Goal: Check status: Check status

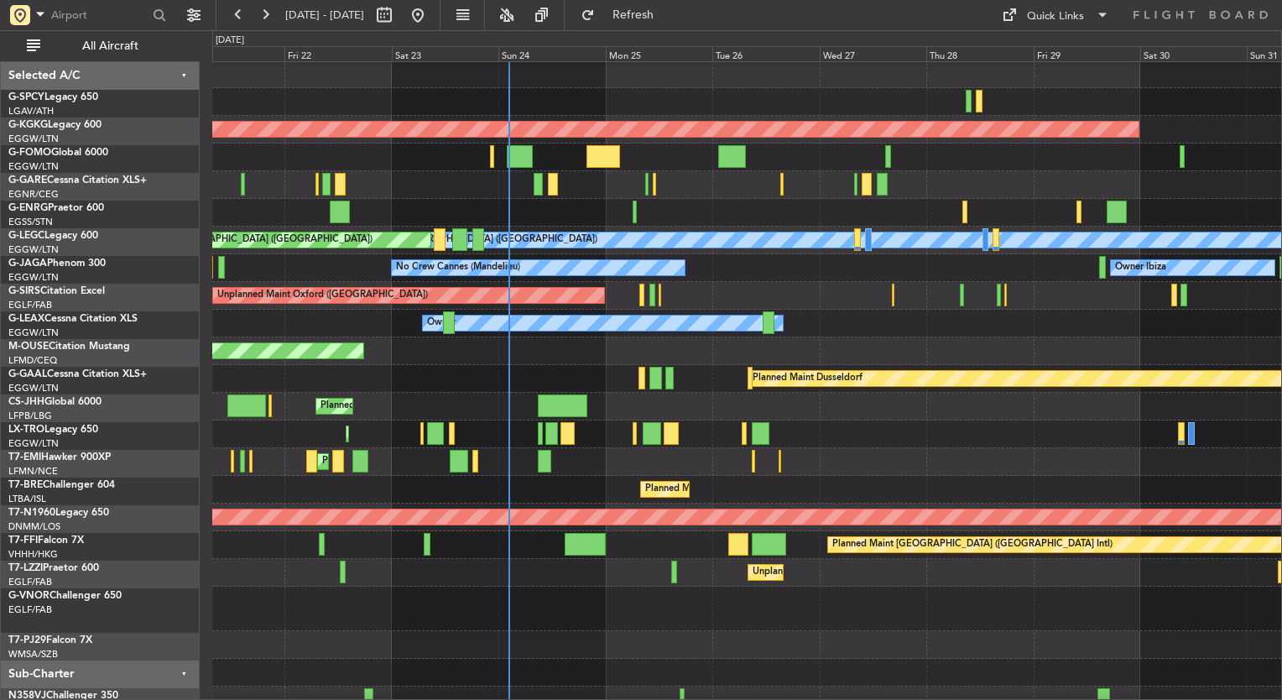
click at [792, 143] on div at bounding box center [746, 157] width 1069 height 28
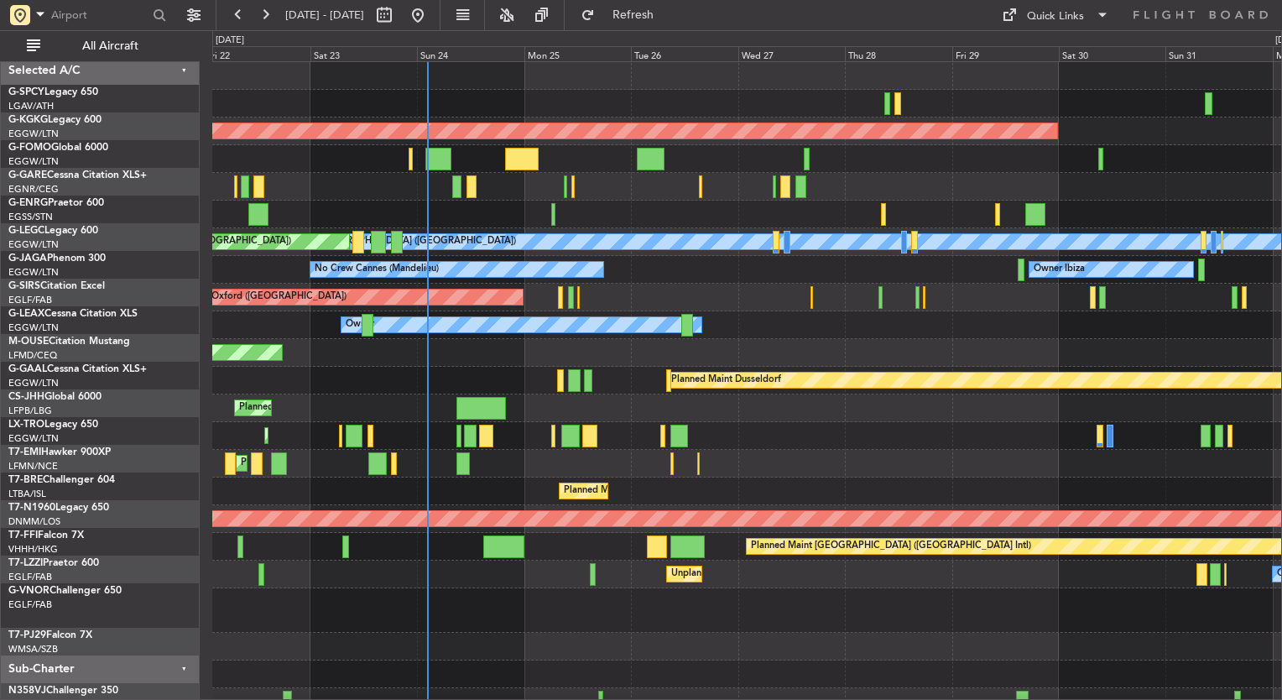
click at [780, 153] on div at bounding box center [746, 159] width 1069 height 28
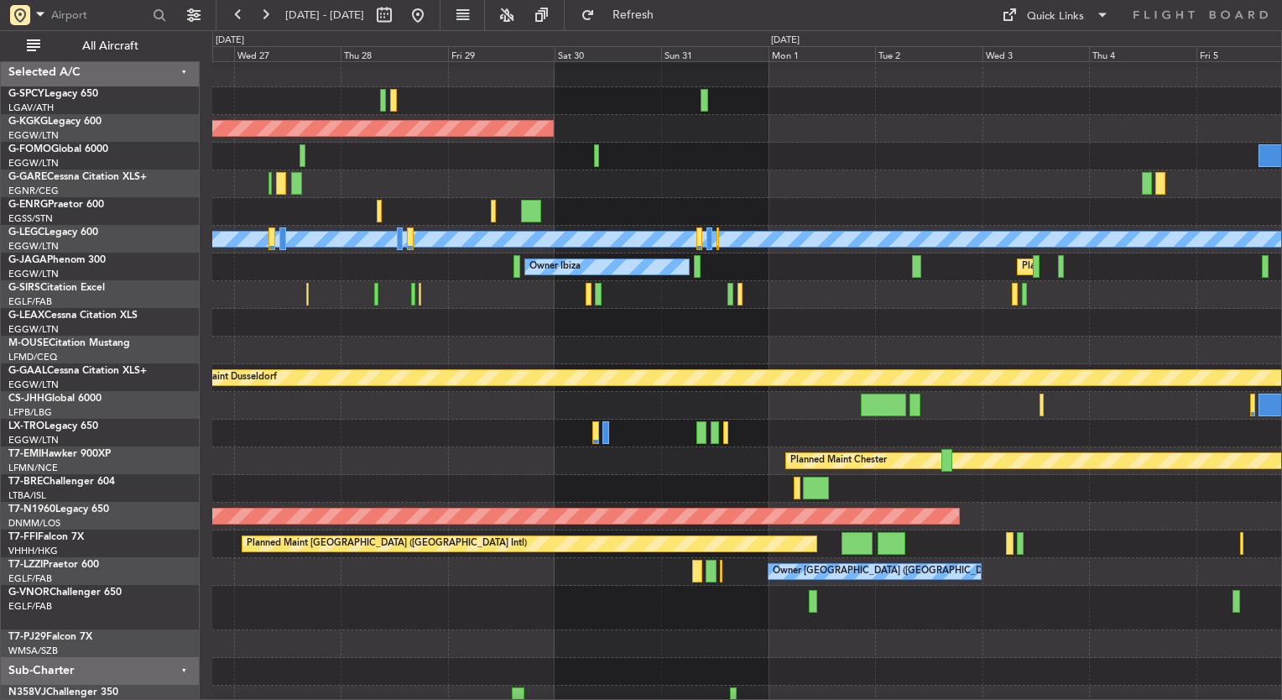
click at [658, 170] on div at bounding box center [746, 184] width 1069 height 28
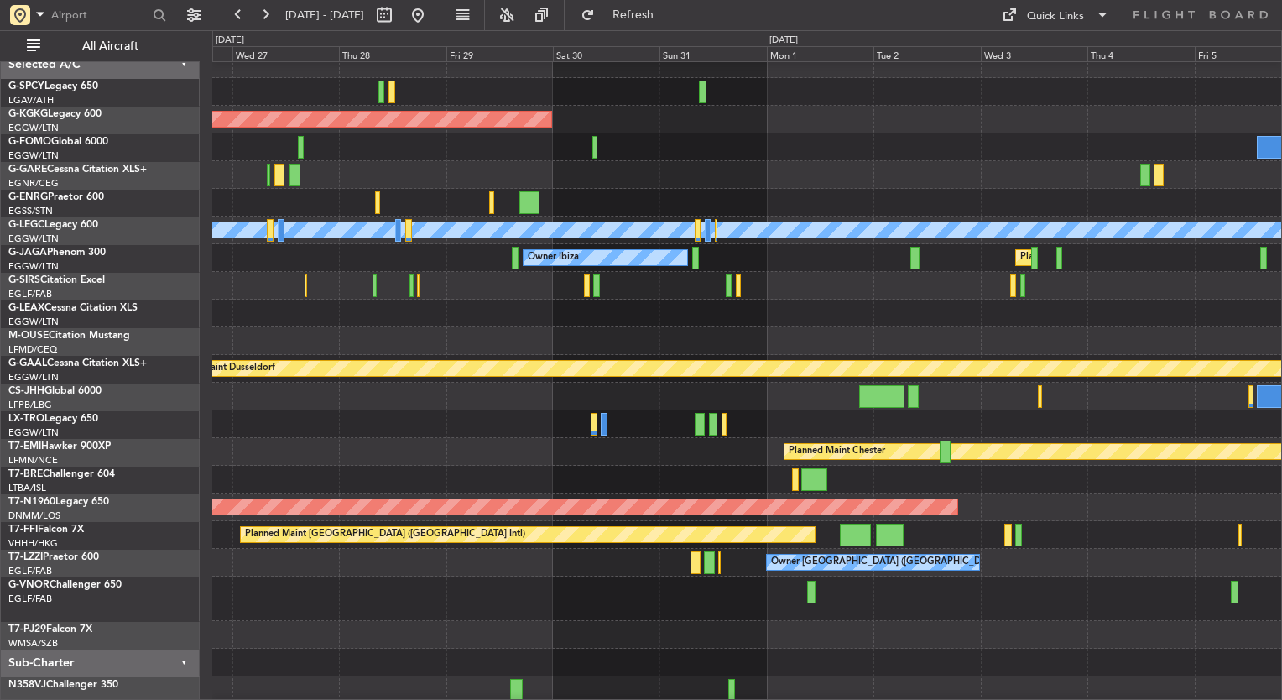
scroll to position [0, 0]
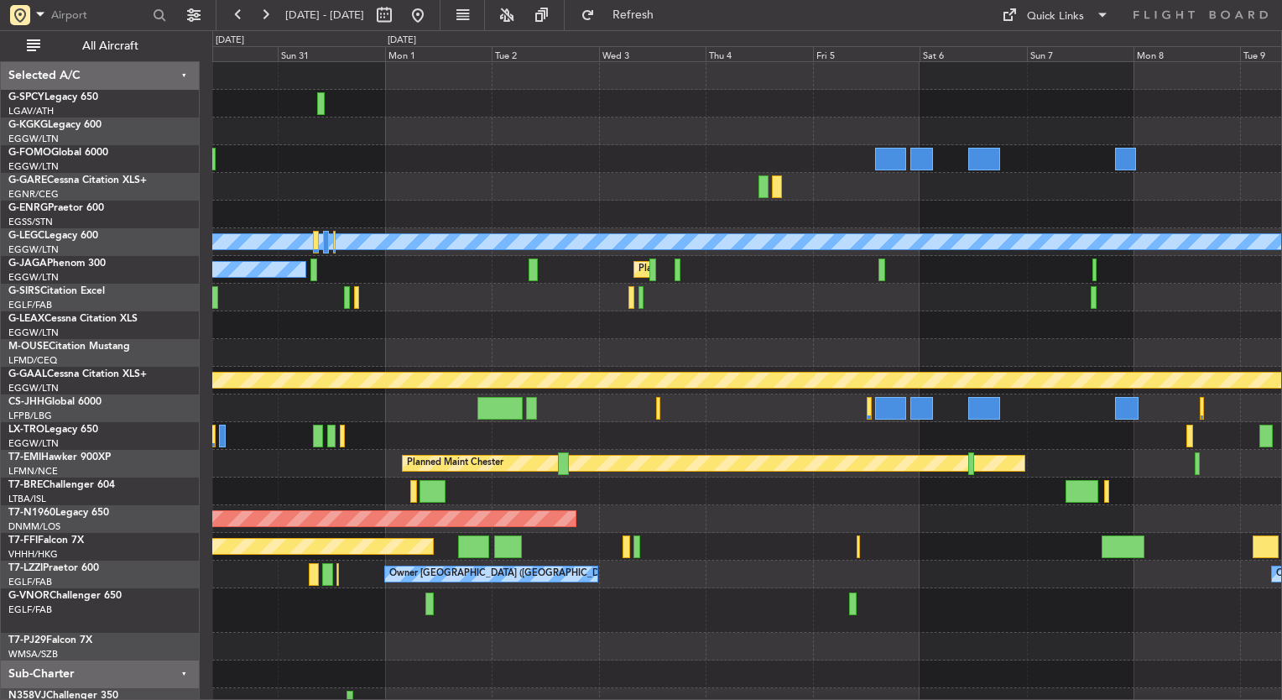
click at [628, 206] on div "AOG Maint [GEOGRAPHIC_DATA] (Ataturk) A/C Unavailable [GEOGRAPHIC_DATA] ([GEOGR…" at bounding box center [746, 389] width 1069 height 654
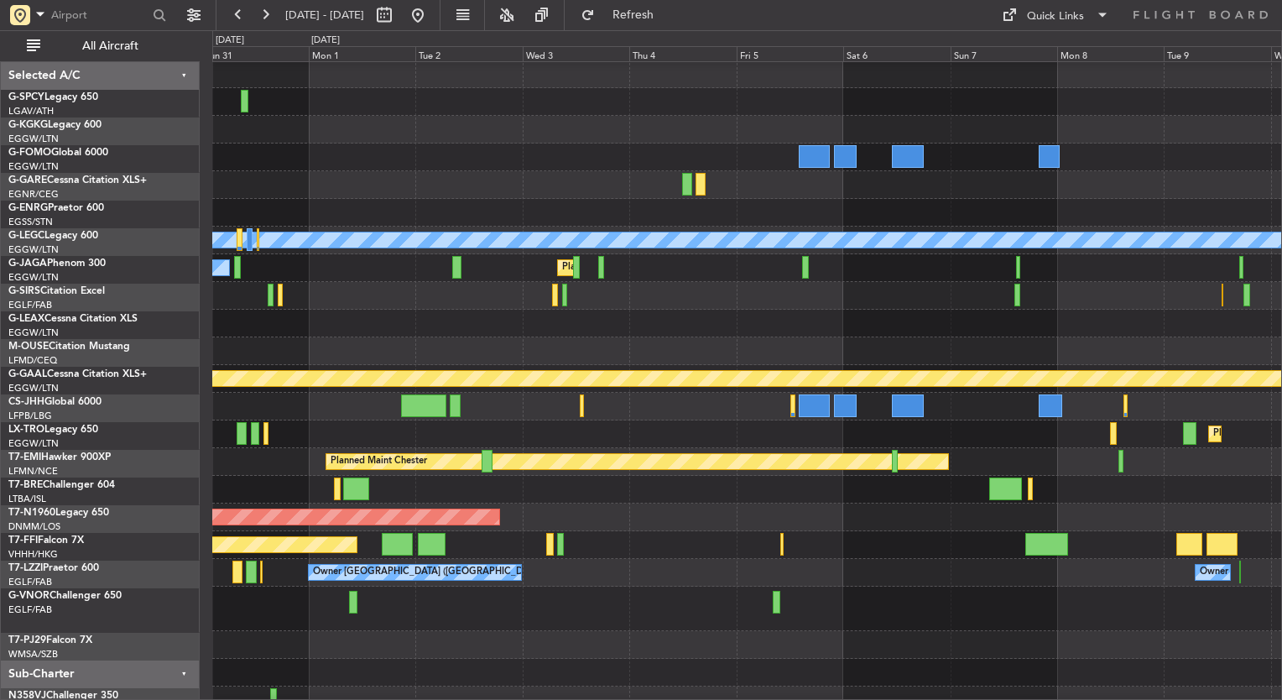
click at [936, 159] on div at bounding box center [746, 157] width 1069 height 28
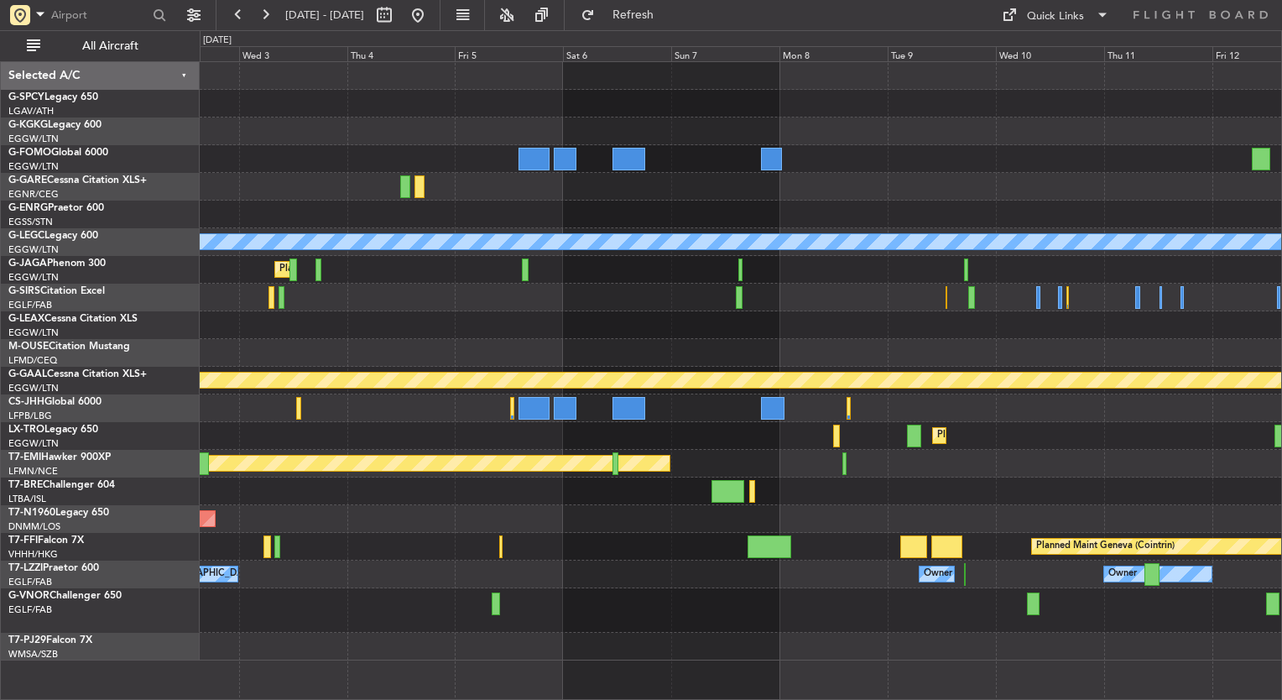
click at [784, 176] on div "A/C Unavailable [GEOGRAPHIC_DATA] ([GEOGRAPHIC_DATA]) Planned Maint [GEOGRAPHIC…" at bounding box center [740, 361] width 1081 height 598
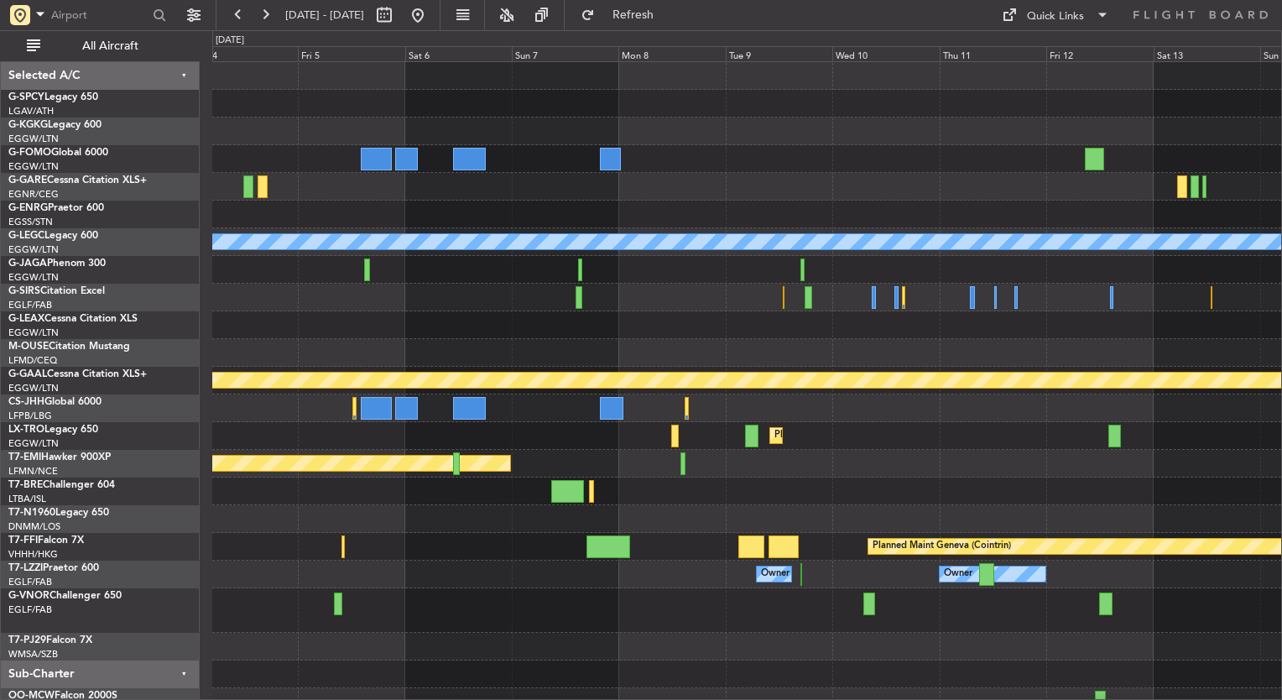
click at [618, 141] on div at bounding box center [746, 131] width 1069 height 28
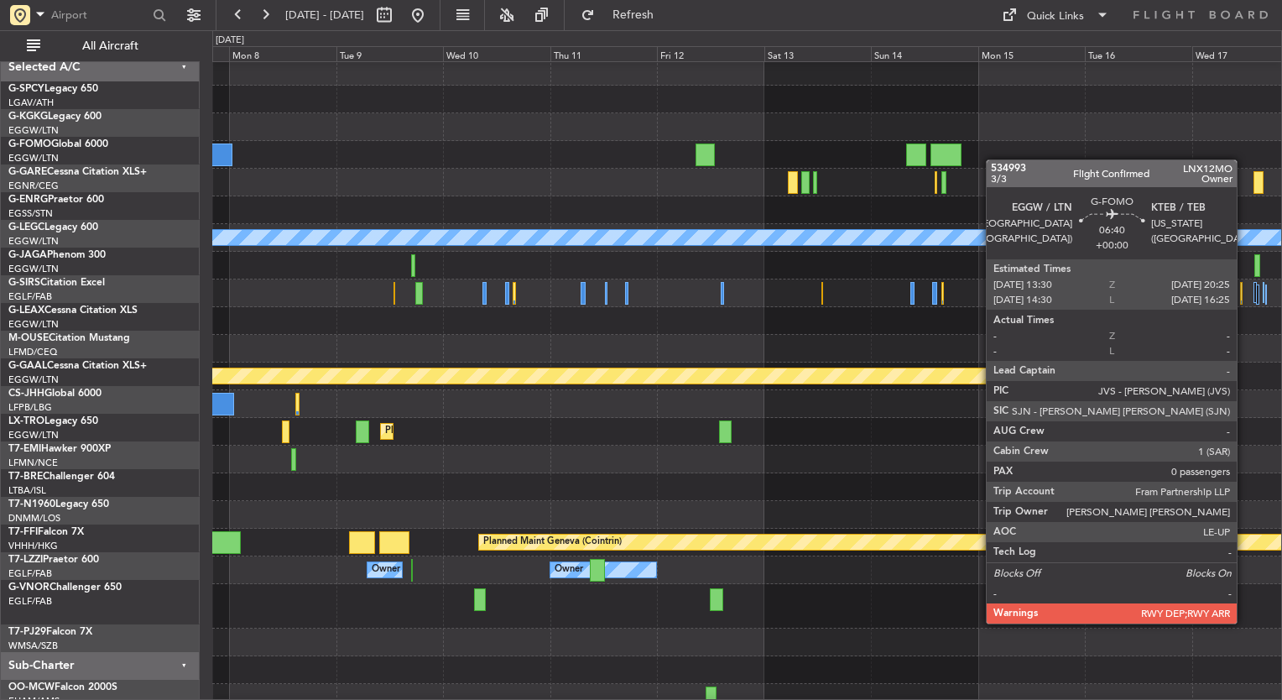
click at [839, 141] on div at bounding box center [746, 155] width 1069 height 28
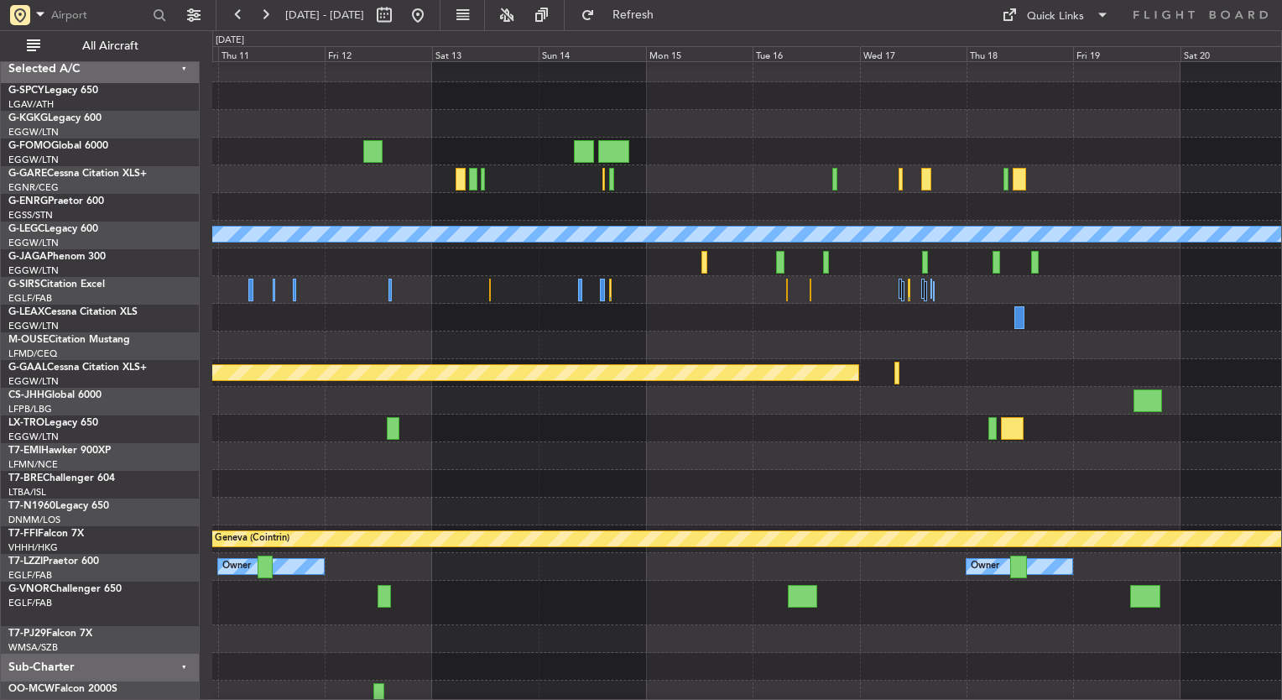
click at [752, 149] on div at bounding box center [746, 152] width 1069 height 28
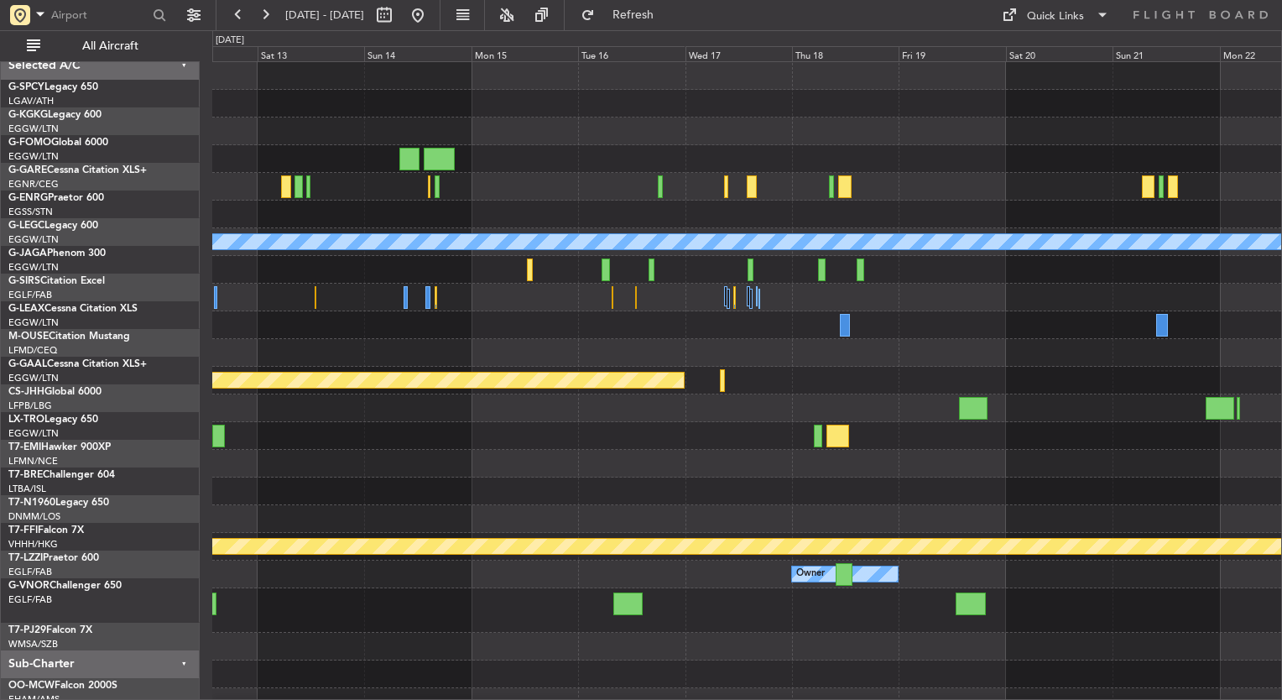
scroll to position [0, 0]
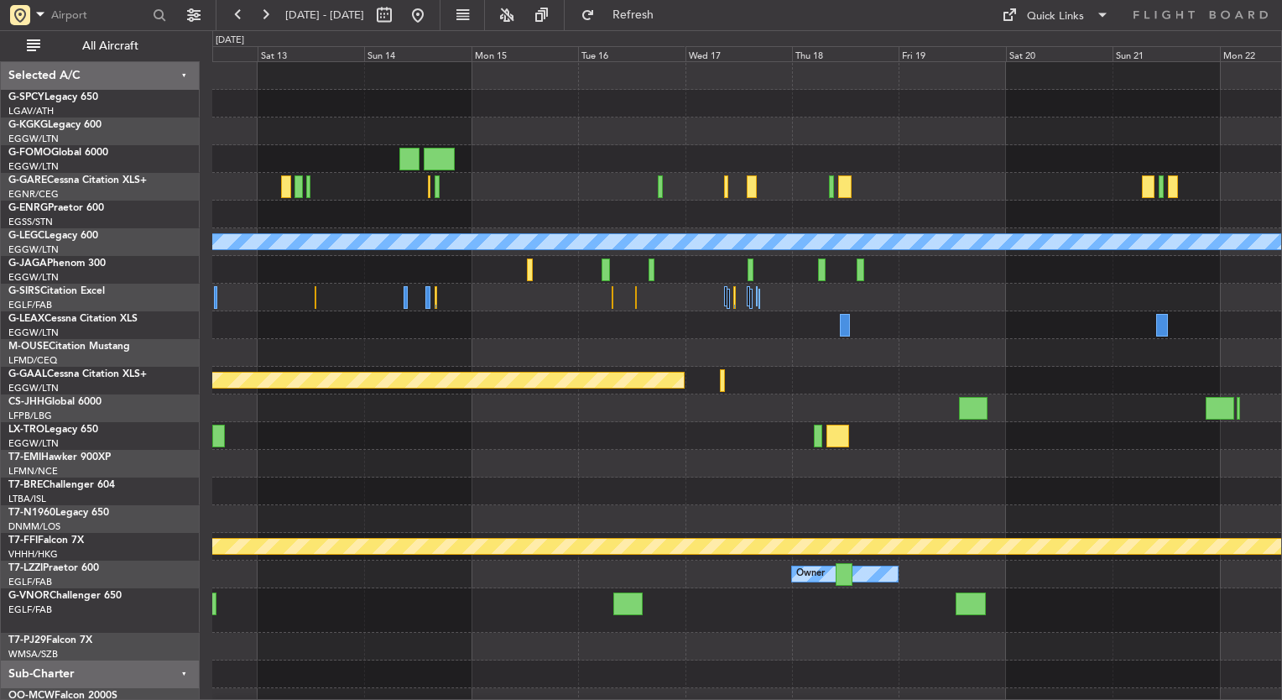
click at [624, 136] on div at bounding box center [746, 131] width 1069 height 28
